Goal: Transaction & Acquisition: Purchase product/service

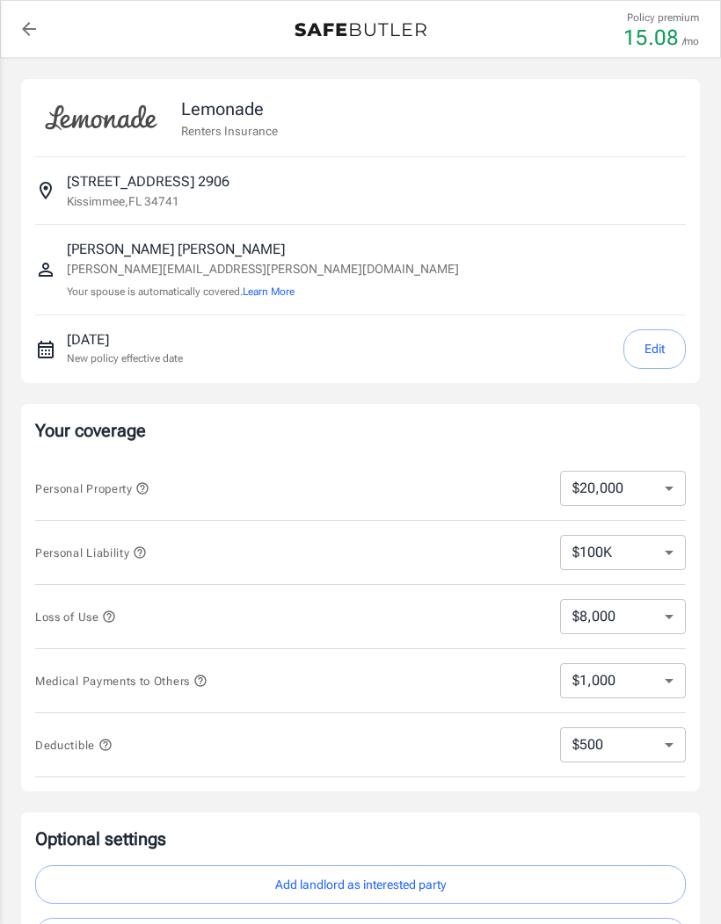
select select "20000"
select select "500"
click at [651, 493] on select "$10,000 $20,000 $30,000 $40,000 $50,000 $100K" at bounding box center [623, 488] width 126 height 35
select select "100000"
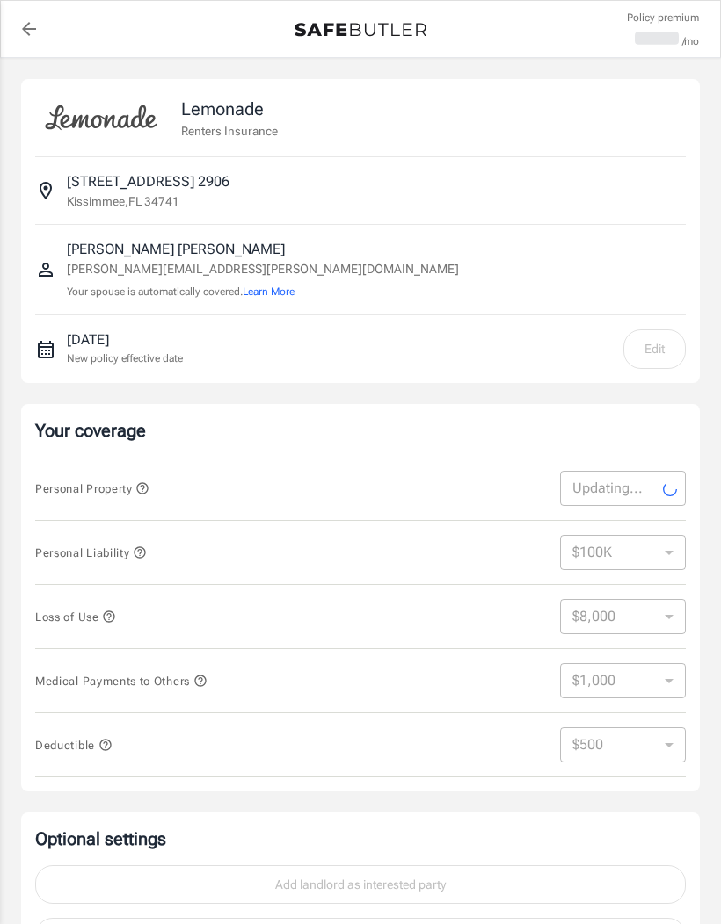
select select "40000"
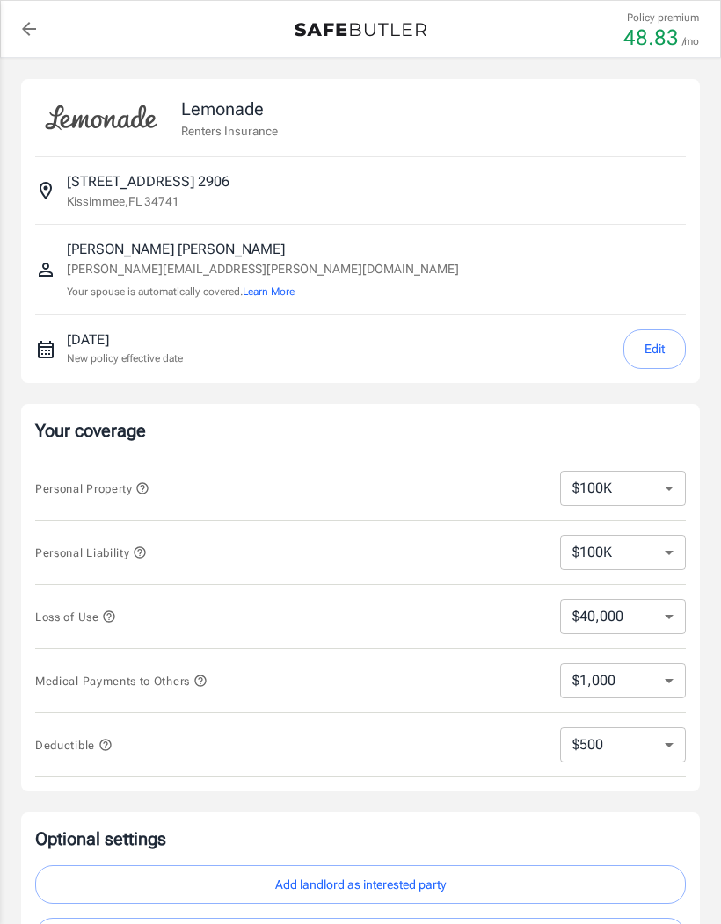
click at [657, 358] on button "Edit" at bounding box center [654, 350] width 62 height 40
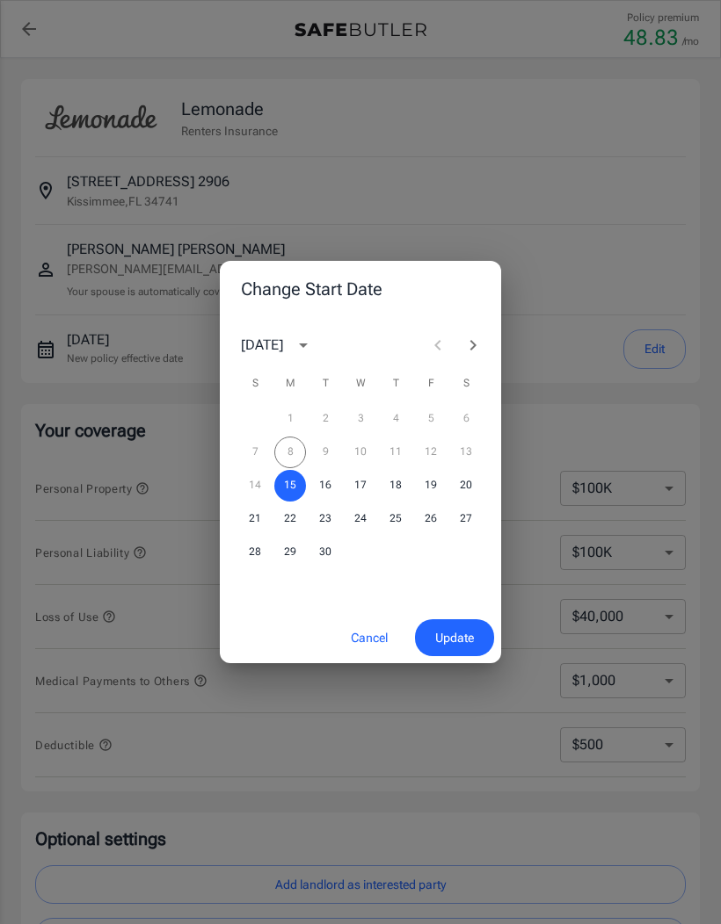
click at [467, 452] on div "7 8 9 10 11 12 13" at bounding box center [360, 453] width 281 height 32
click at [456, 640] on span "Update" at bounding box center [454, 638] width 39 height 22
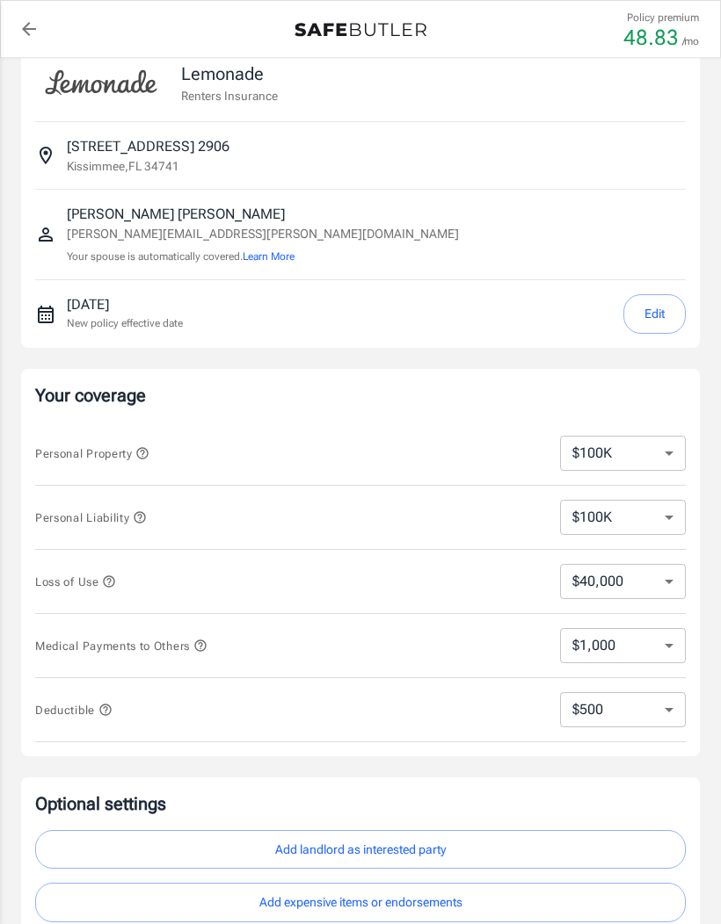
scroll to position [36, 0]
click at [648, 520] on select "$100K $200K $300K $400K $500K" at bounding box center [623, 516] width 126 height 35
click at [637, 581] on select "$40,000" at bounding box center [623, 580] width 126 height 35
click at [641, 648] on select "$1,000 $2,000 $3,000 $4,000 $5,000" at bounding box center [623, 644] width 126 height 35
click at [629, 647] on select "$1,000 $2,000 $3,000 $4,000 $5,000" at bounding box center [623, 644] width 126 height 35
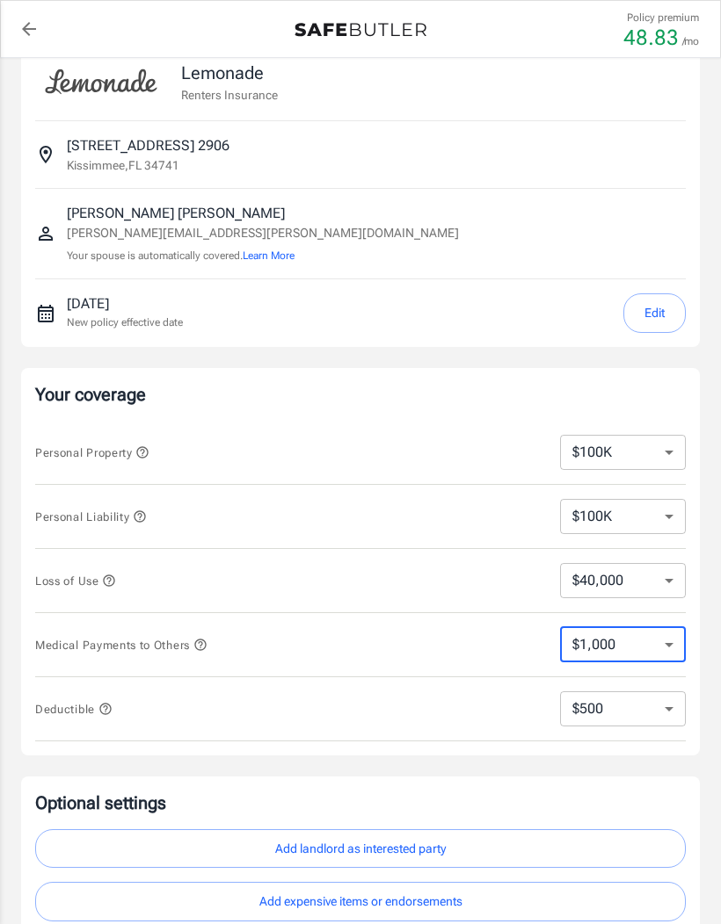
select select "4000"
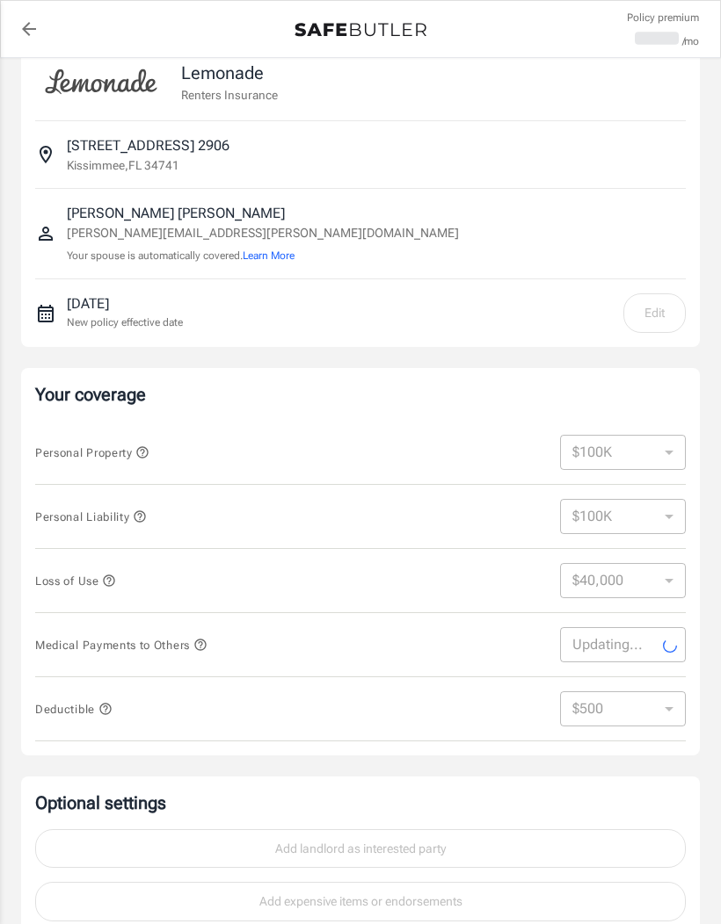
select select "4000"
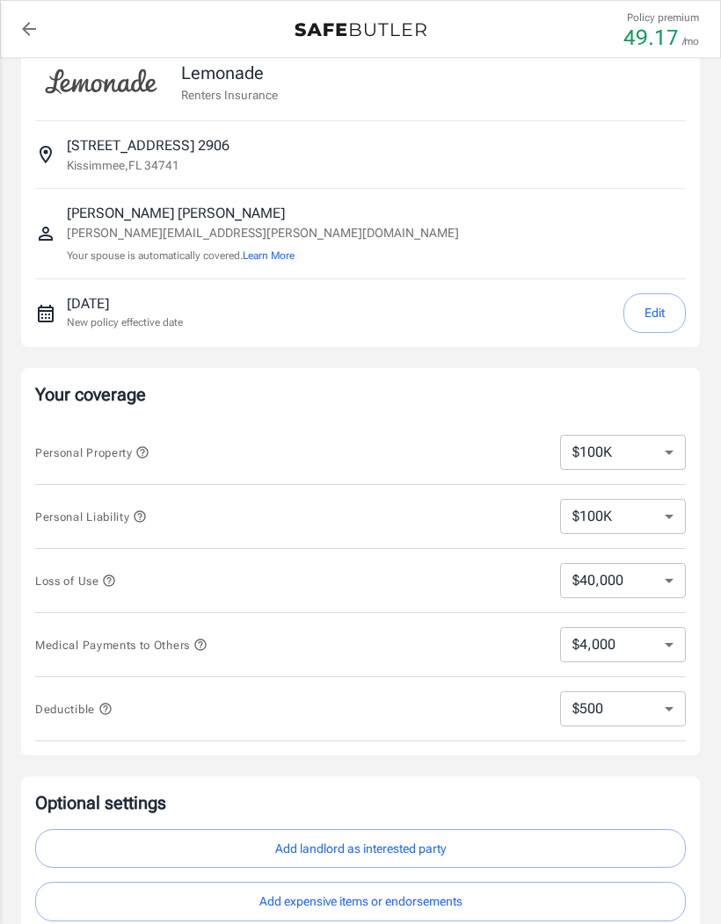
click at [105, 714] on icon "button" at bounding box center [105, 709] width 14 height 14
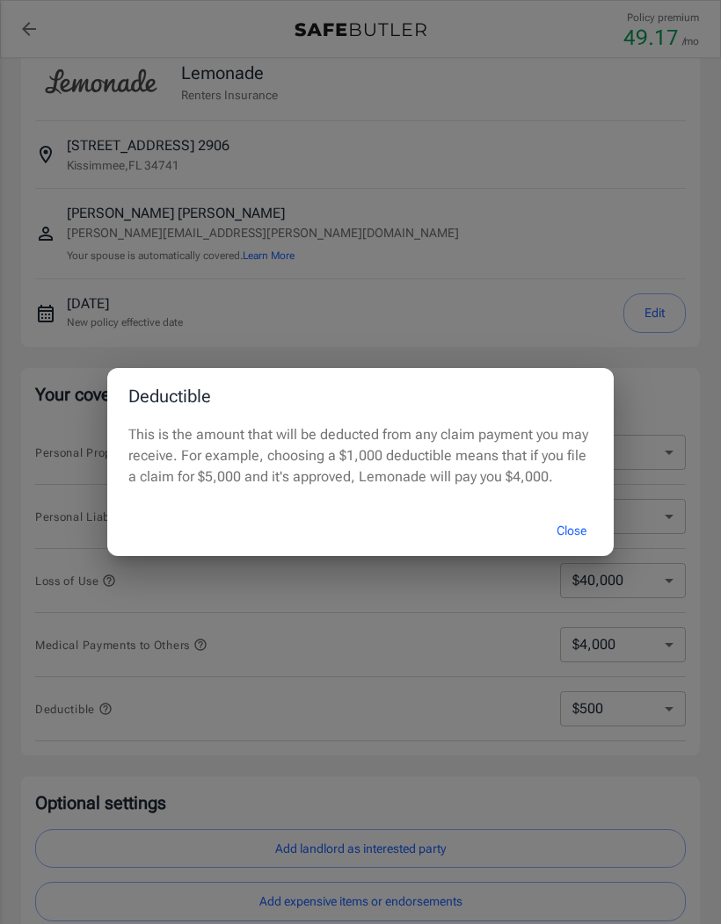
click at [573, 532] on button "Close" at bounding box center [571, 531] width 70 height 38
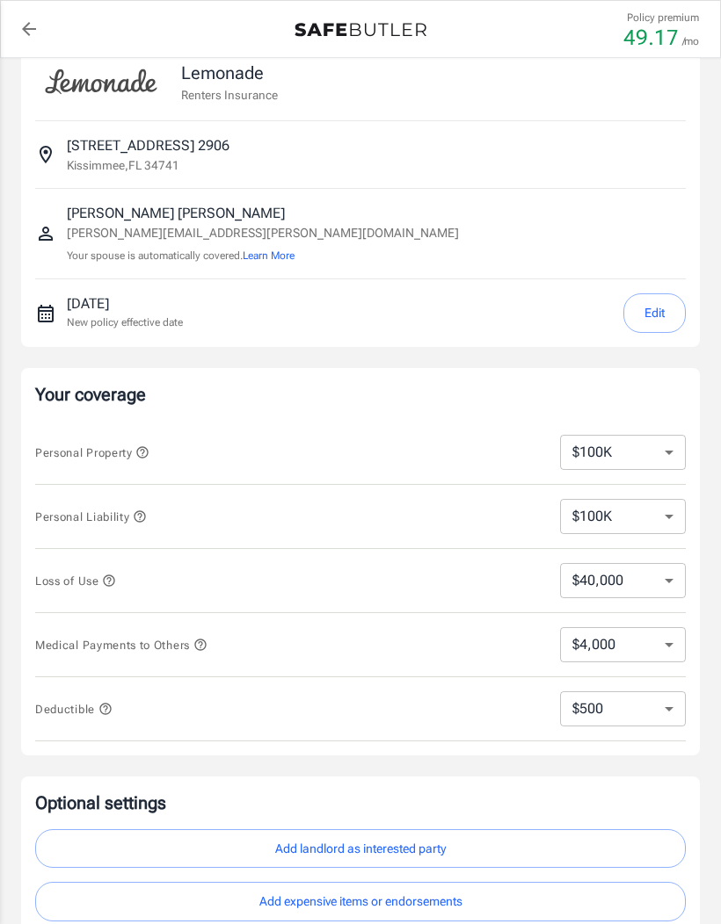
click at [629, 706] on select "$250 $500 $1,000" at bounding box center [623, 709] width 126 height 35
click at [112, 704] on icon "button" at bounding box center [105, 709] width 14 height 14
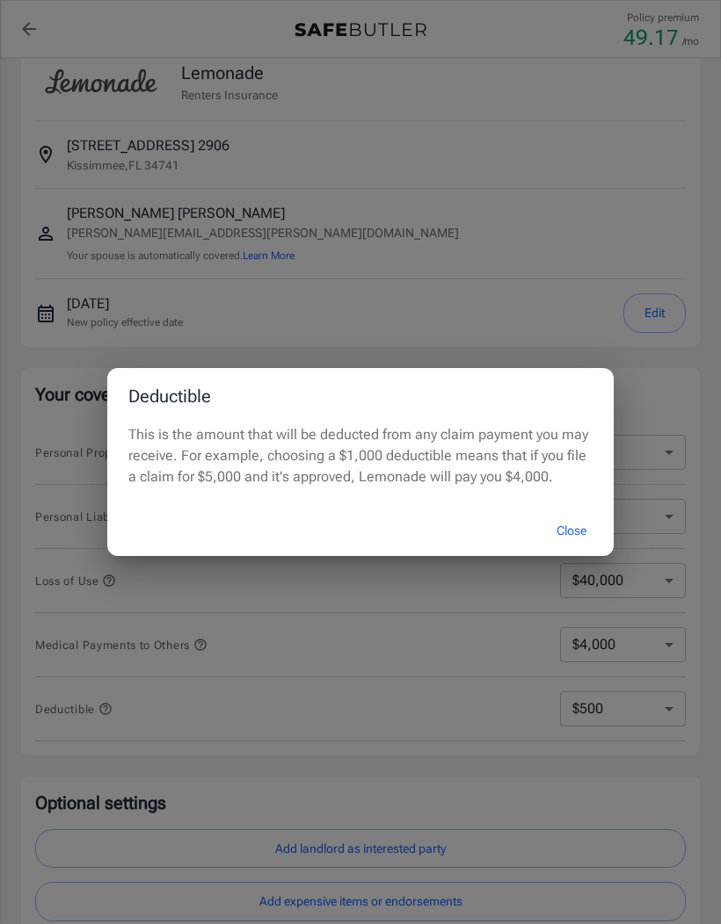
click at [631, 705] on div "Deductible This is the amount that will be deducted from any claim payment you …" at bounding box center [360, 462] width 721 height 924
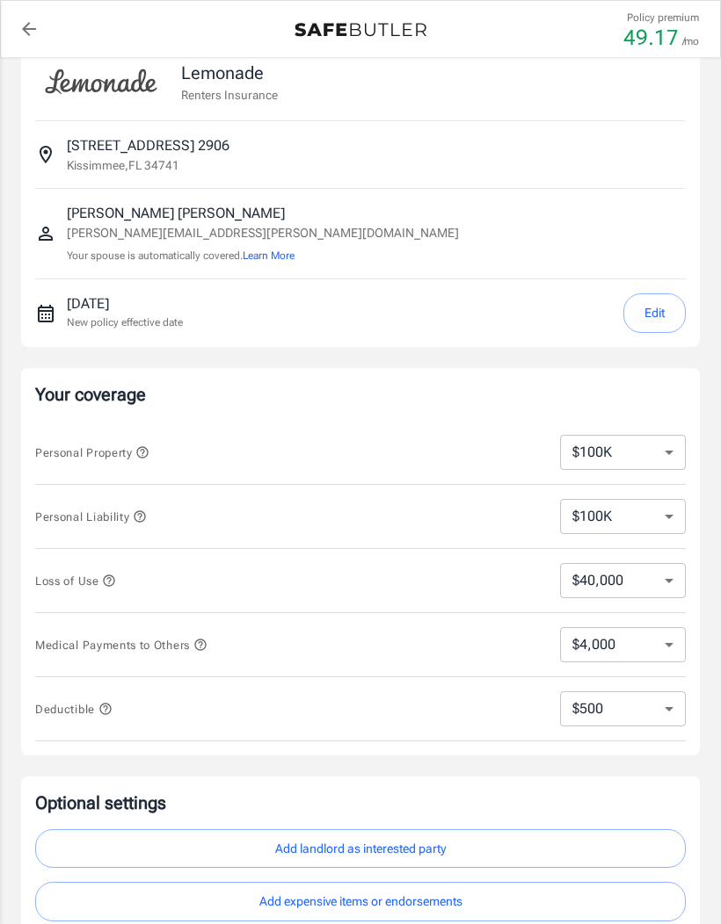
click at [629, 710] on select "$250 $500 $1,000" at bounding box center [623, 709] width 126 height 35
select select "1000"
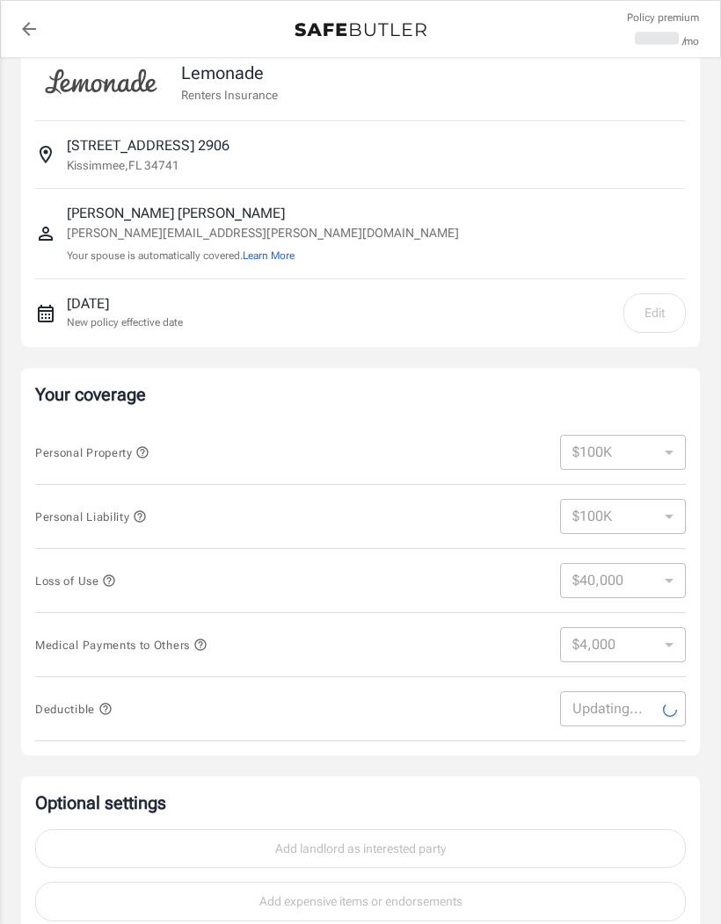
select select "1000"
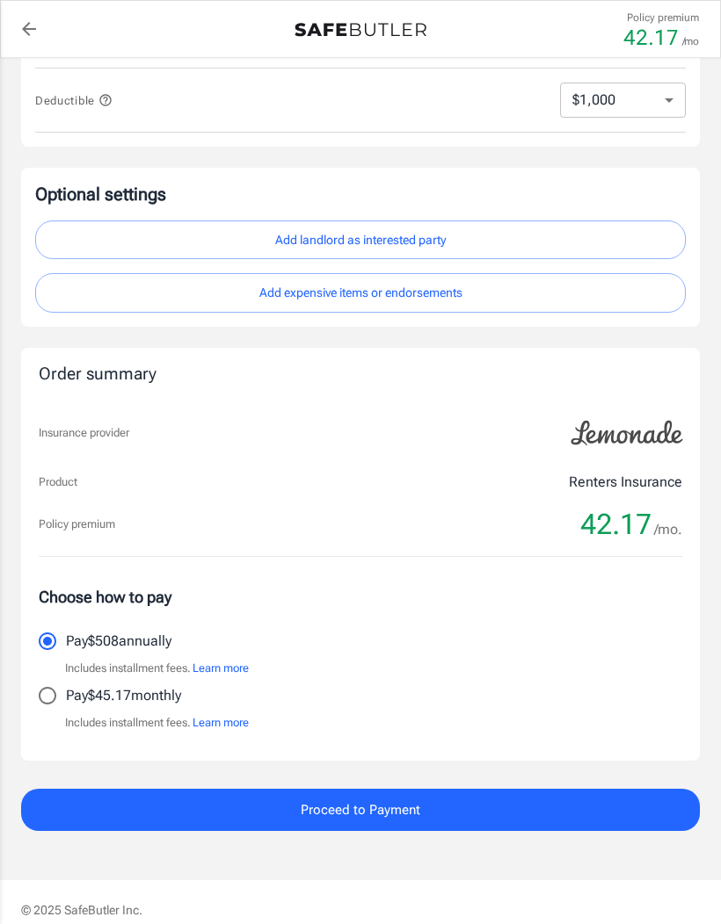
scroll to position [646, 0]
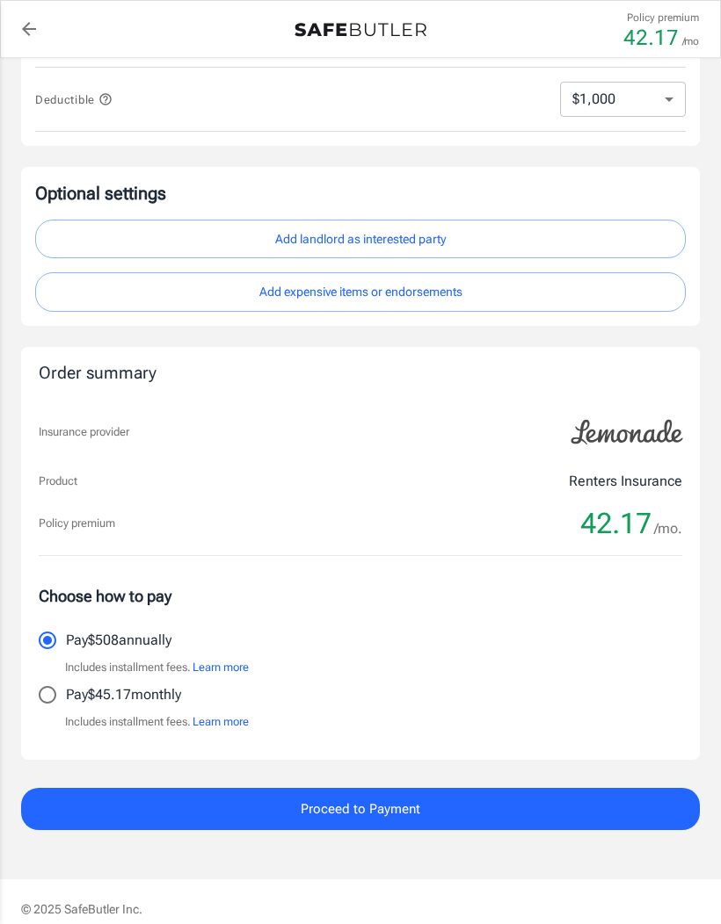
click at [50, 692] on input "Pay $45.17 monthly" at bounding box center [47, 695] width 37 height 37
radio input "true"
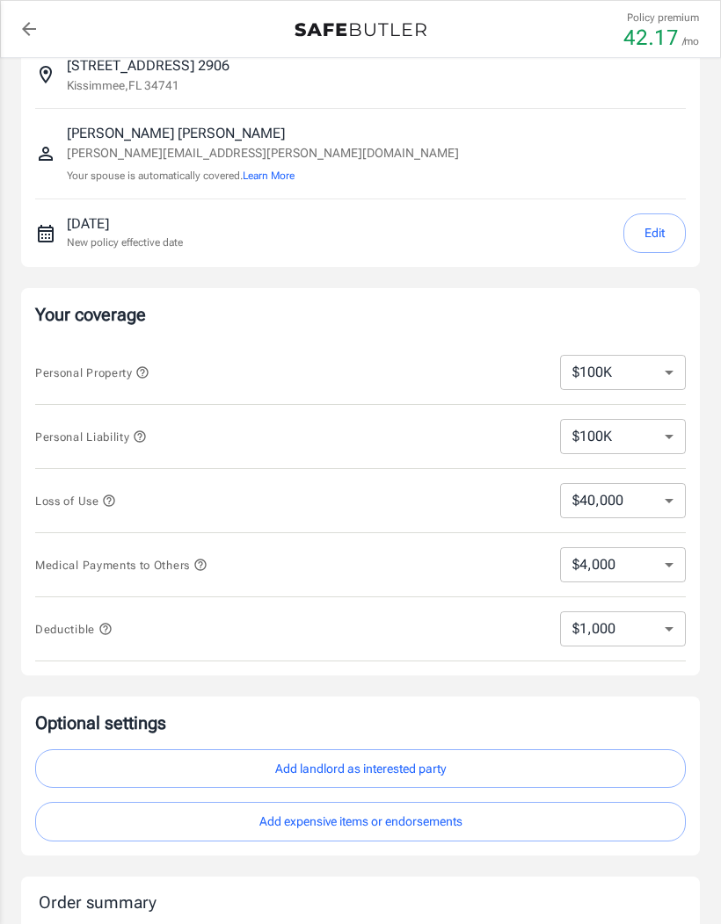
scroll to position [93, 0]
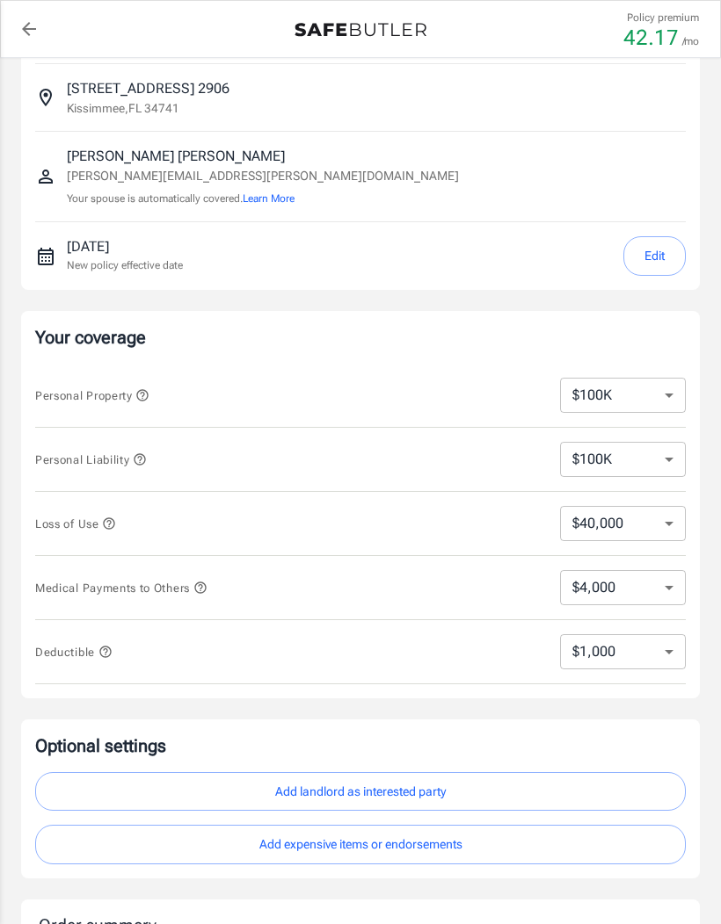
click at [142, 460] on icon "button" at bounding box center [140, 460] width 14 height 14
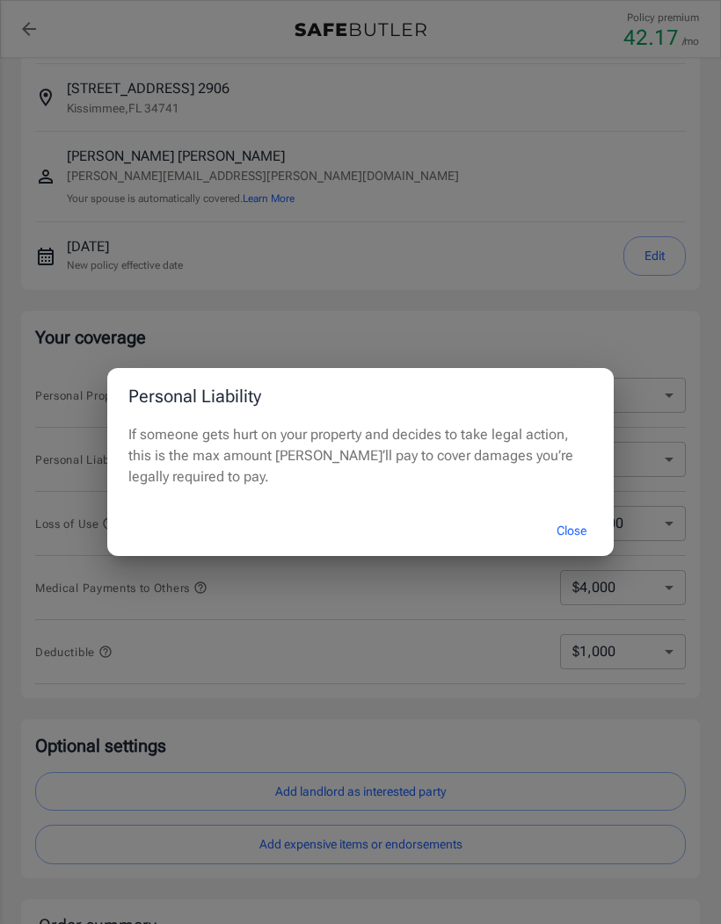
click at [572, 530] on button "Close" at bounding box center [571, 531] width 70 height 38
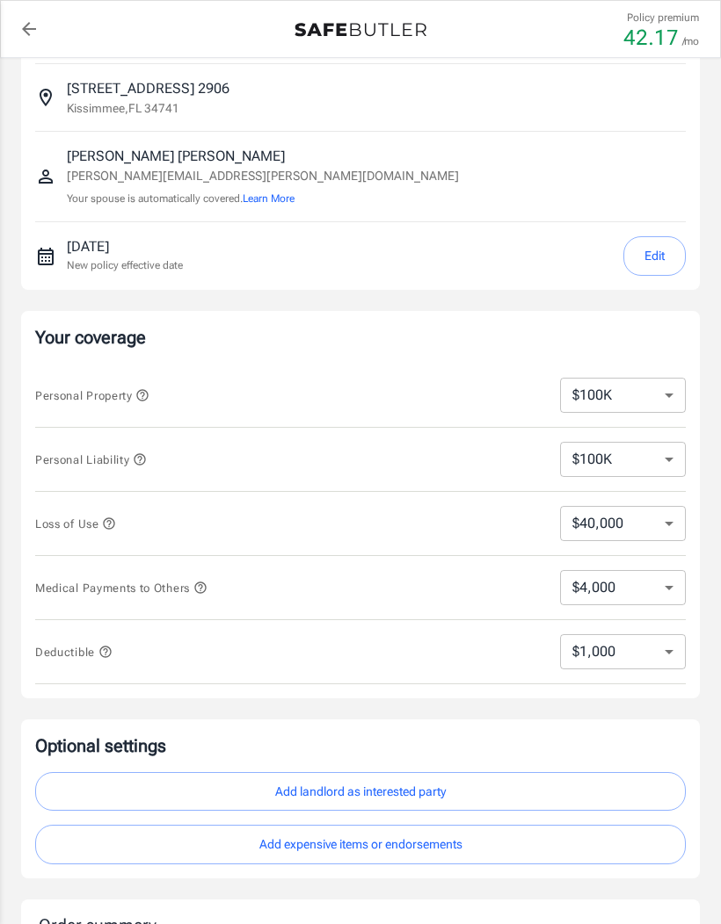
click at [649, 460] on select "$100K $200K $300K $400K $500K" at bounding box center [623, 459] width 126 height 35
click at [144, 459] on icon "button" at bounding box center [139, 458] width 11 height 11
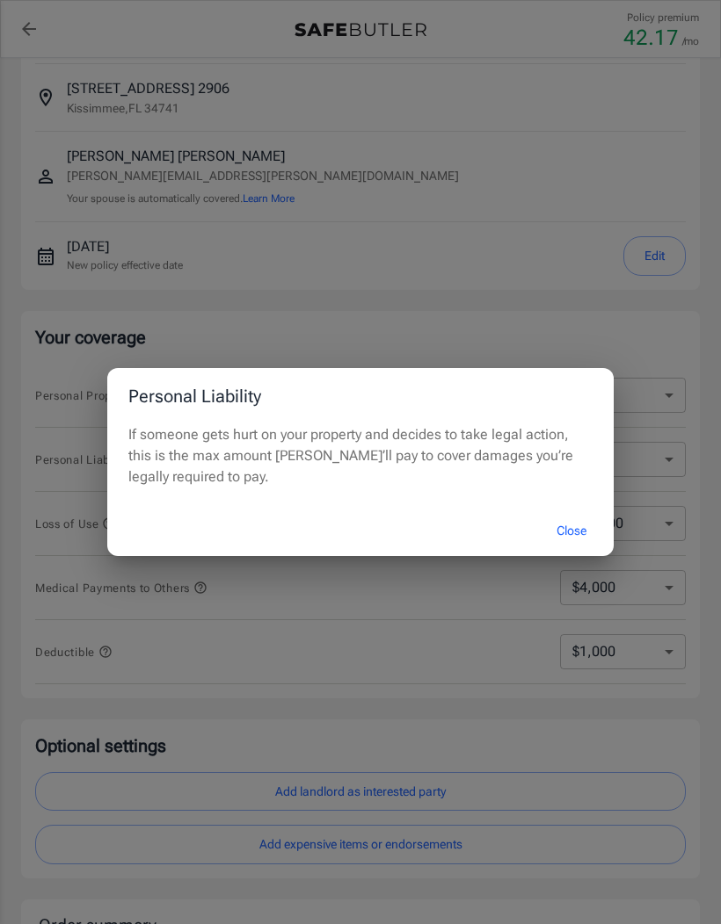
click at [575, 530] on button "Close" at bounding box center [571, 531] width 70 height 38
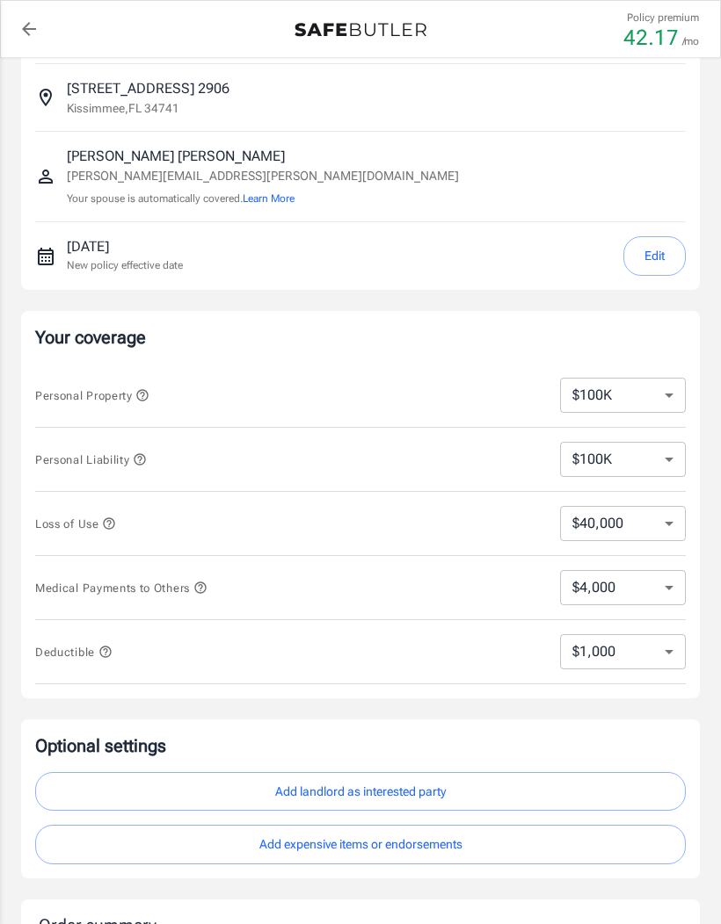
click at [661, 395] on select "$10,000 $20,000 $30,000 $40,000 $50,000 $100K" at bounding box center [623, 395] width 126 height 35
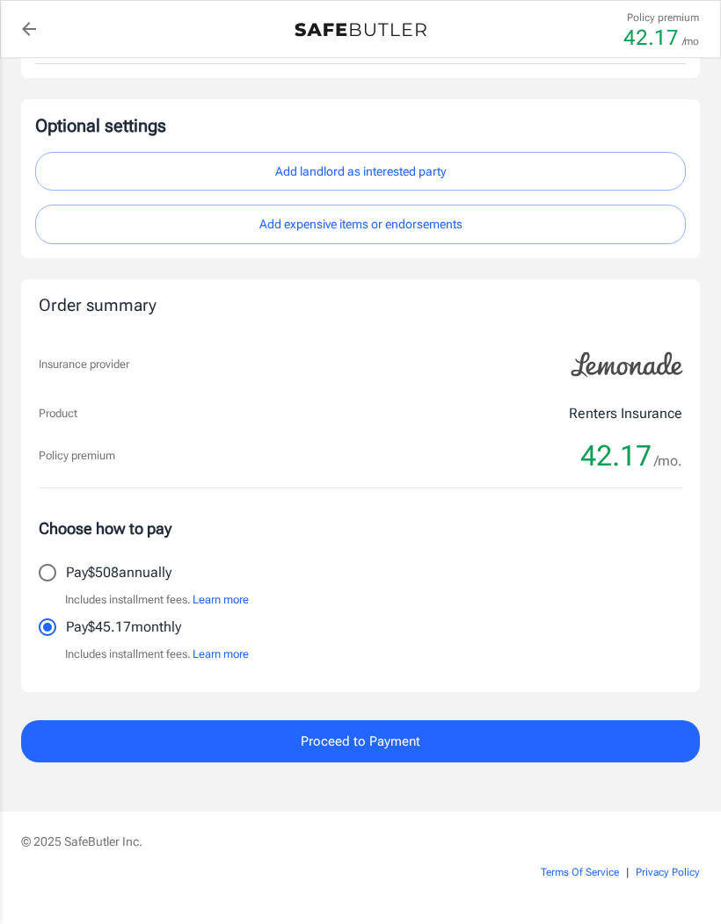
scroll to position [714, 0]
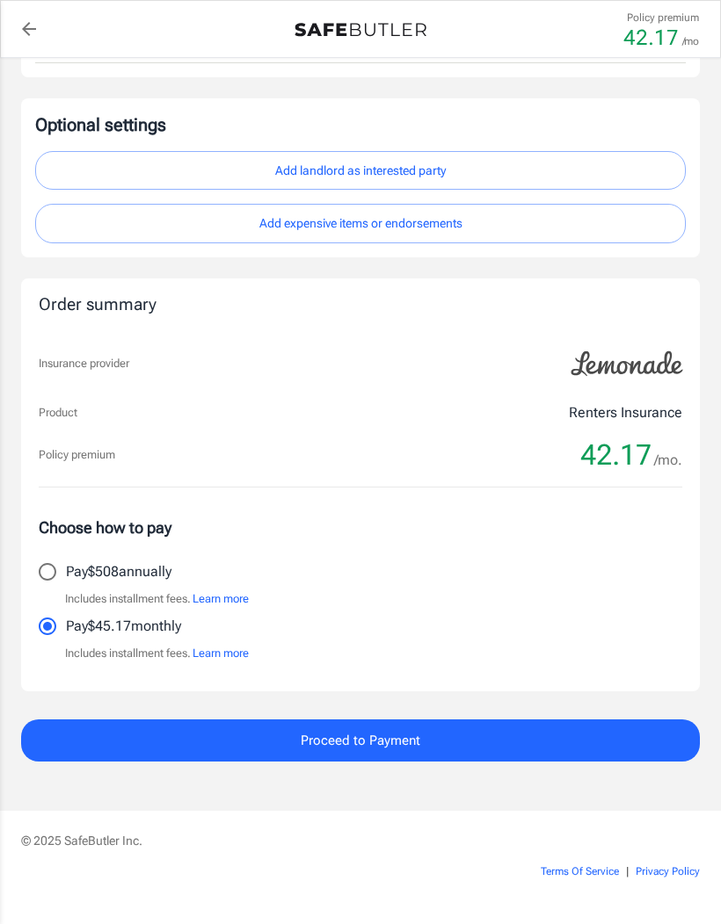
click at [535, 741] on button "Proceed to Payment" at bounding box center [360, 741] width 678 height 42
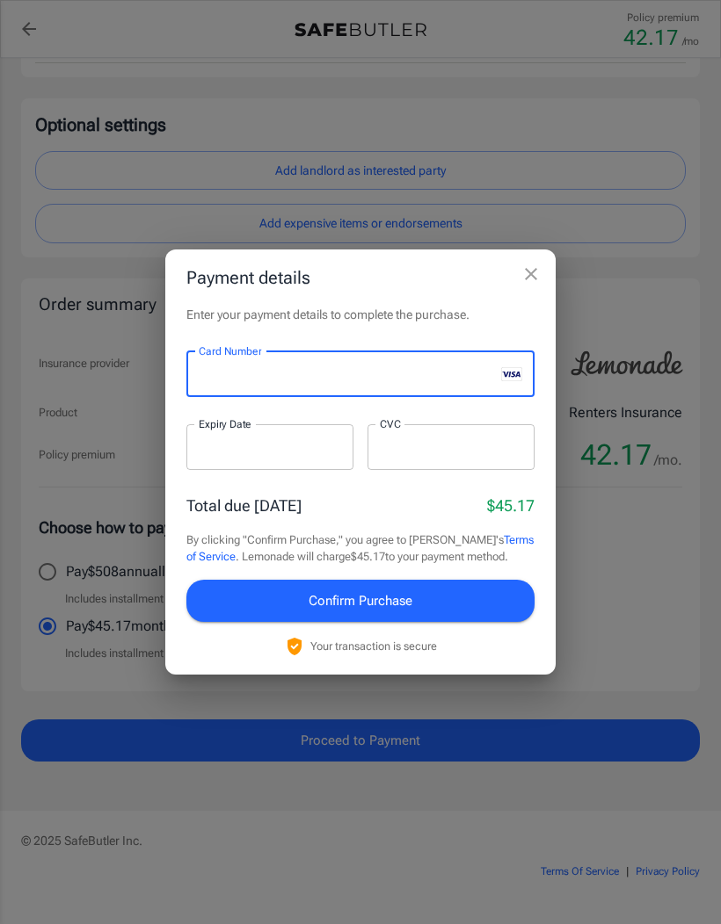
click at [452, 622] on button "Confirm Purchase" at bounding box center [360, 601] width 348 height 42
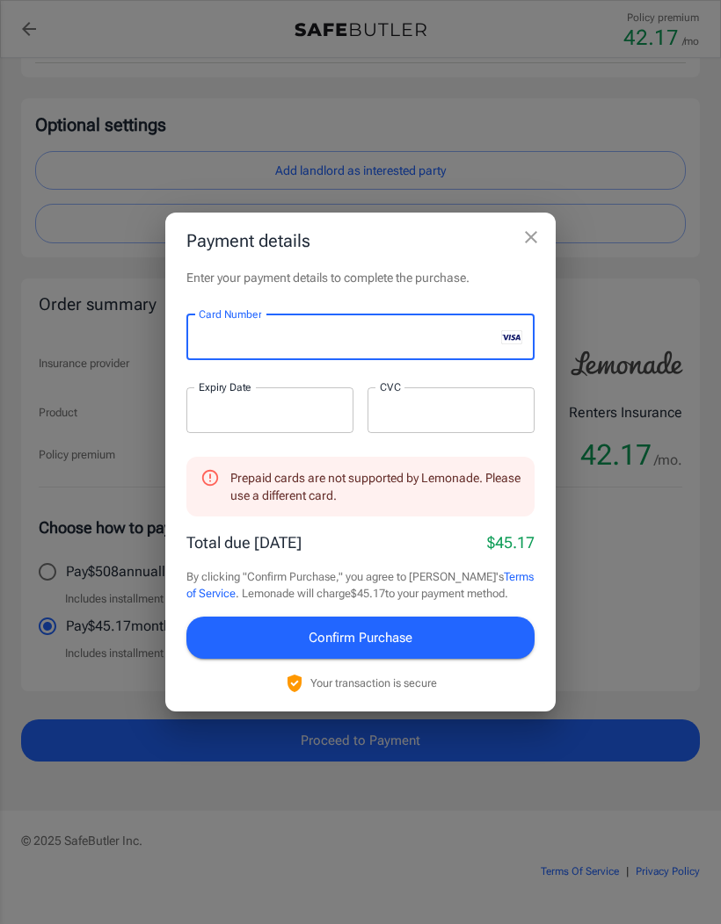
click at [284, 357] on div at bounding box center [340, 338] width 308 height 46
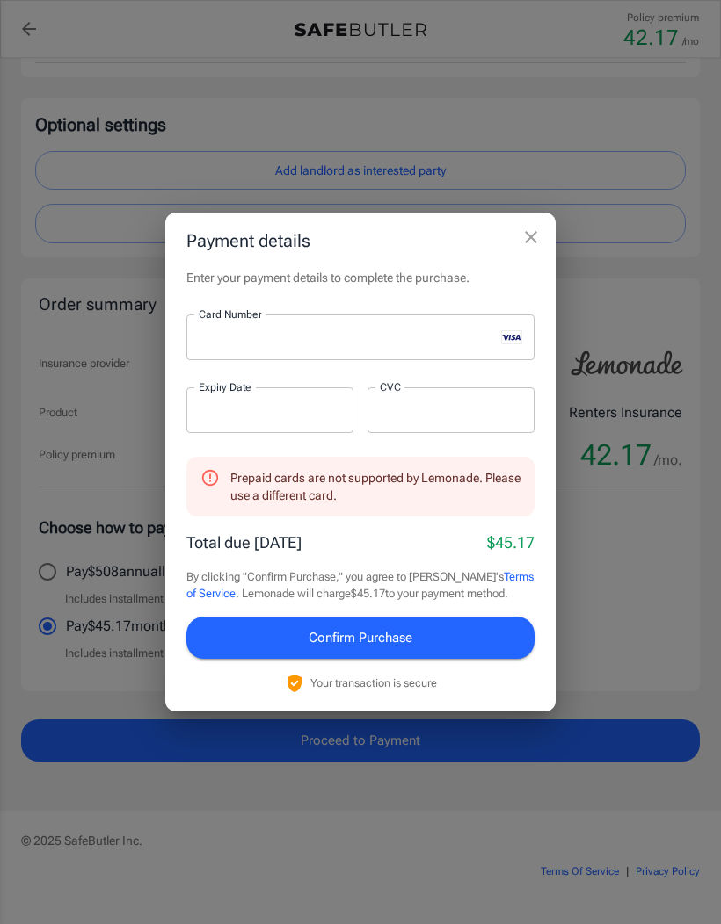
click at [279, 360] on div at bounding box center [340, 338] width 308 height 46
click at [441, 659] on button "Confirm Purchase" at bounding box center [360, 638] width 348 height 42
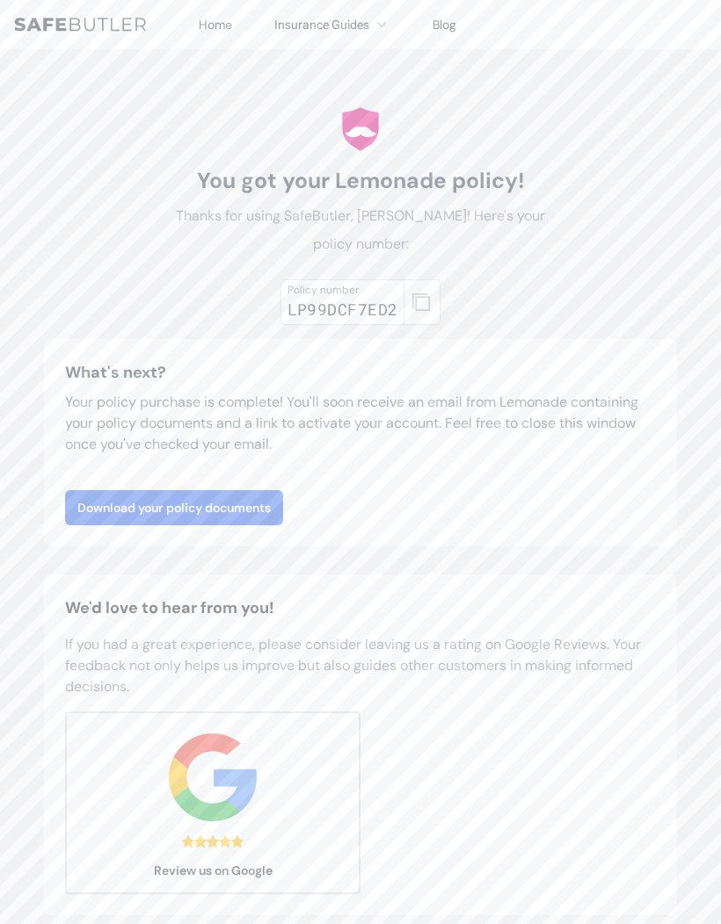
click at [252, 505] on link "Download your policy documents" at bounding box center [174, 507] width 218 height 35
